Goal: Transaction & Acquisition: Book appointment/travel/reservation

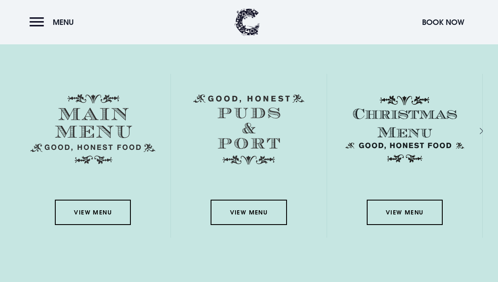
scroll to position [1175, 0]
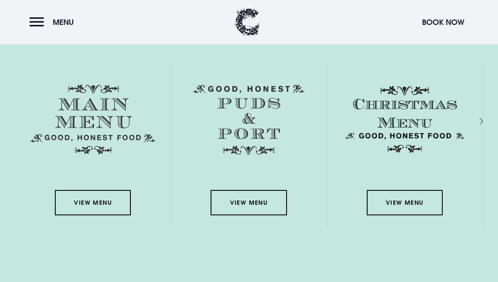
click at [84, 215] on link "View Menu" at bounding box center [93, 202] width 76 height 25
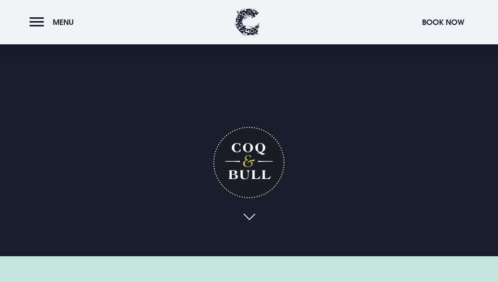
scroll to position [0, 0]
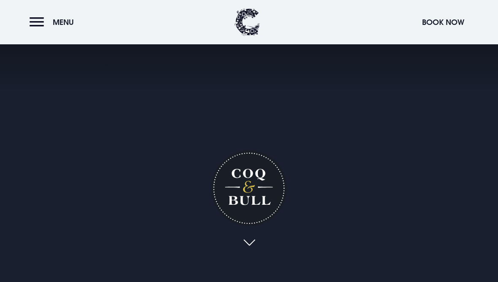
click at [438, 23] on button "Book Now" at bounding box center [443, 22] width 51 height 18
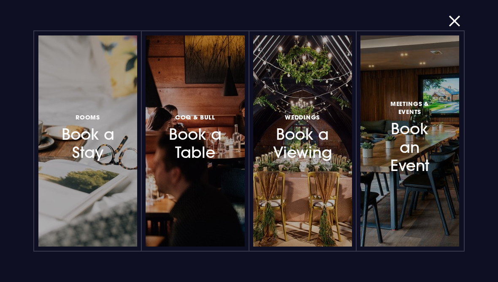
click at [193, 160] on h3 "Coq & Bull Book a Table" at bounding box center [194, 136] width 57 height 50
click at [453, 20] on button "button" at bounding box center [460, 21] width 22 height 8
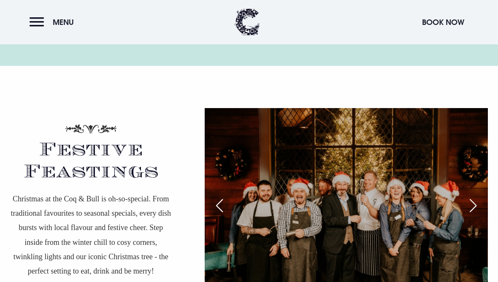
scroll to position [1425, 0]
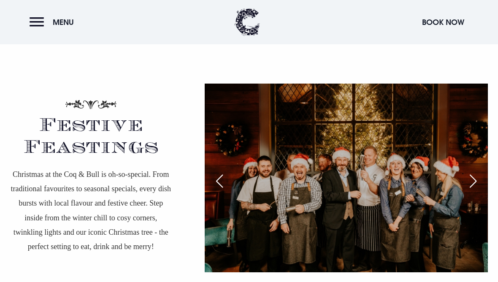
click at [482, 190] on div "Next slide" at bounding box center [473, 181] width 21 height 19
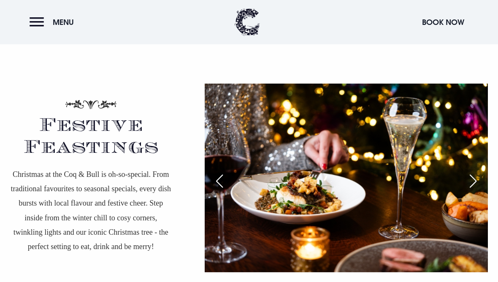
click at [484, 190] on div "Next slide" at bounding box center [473, 181] width 21 height 19
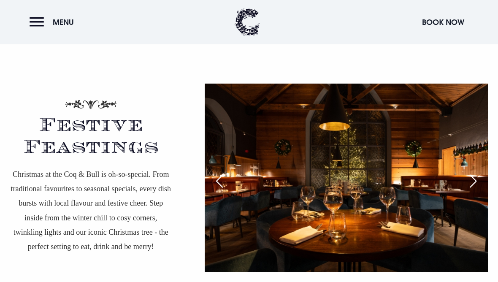
click at [481, 190] on div "Next slide" at bounding box center [473, 181] width 21 height 19
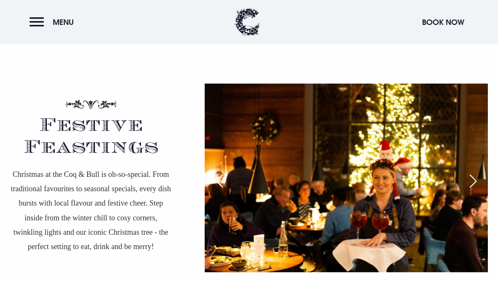
click at [479, 190] on div "Next slide" at bounding box center [473, 181] width 21 height 19
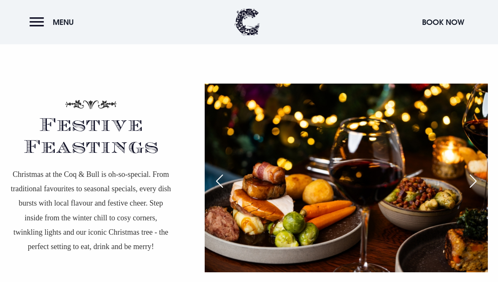
click at [480, 190] on div "Next slide" at bounding box center [473, 181] width 21 height 19
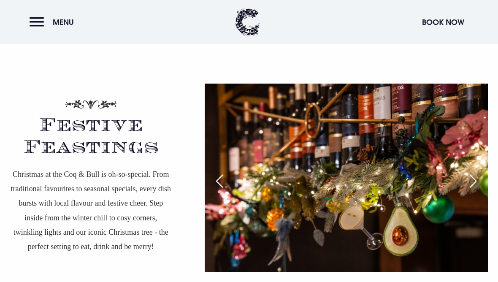
click at [481, 190] on div "Next slide" at bounding box center [473, 181] width 21 height 19
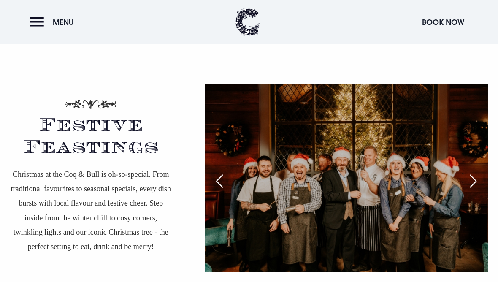
click at [484, 190] on div "Next slide" at bounding box center [473, 181] width 21 height 19
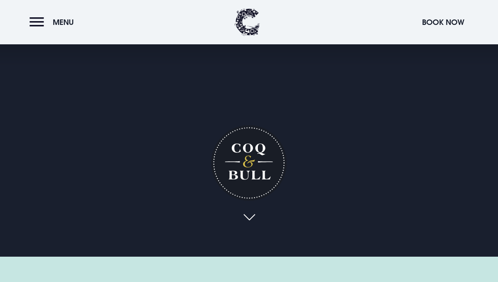
scroll to position [19, 0]
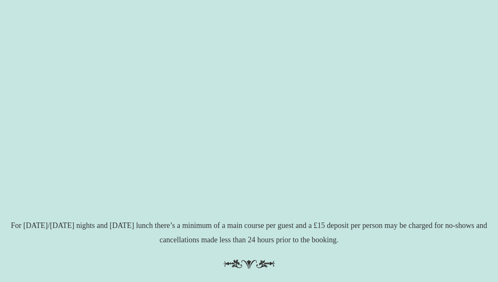
scroll to position [196, 0]
